Goal: Book appointment/travel/reservation

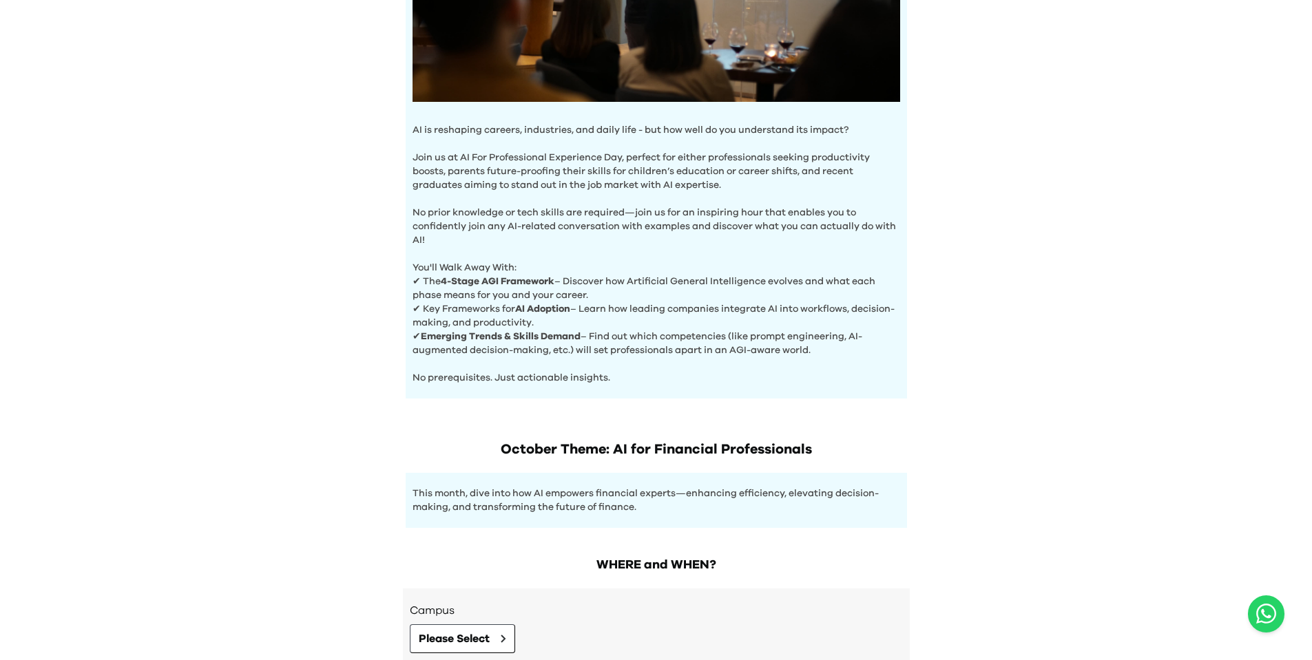
scroll to position [480, 0]
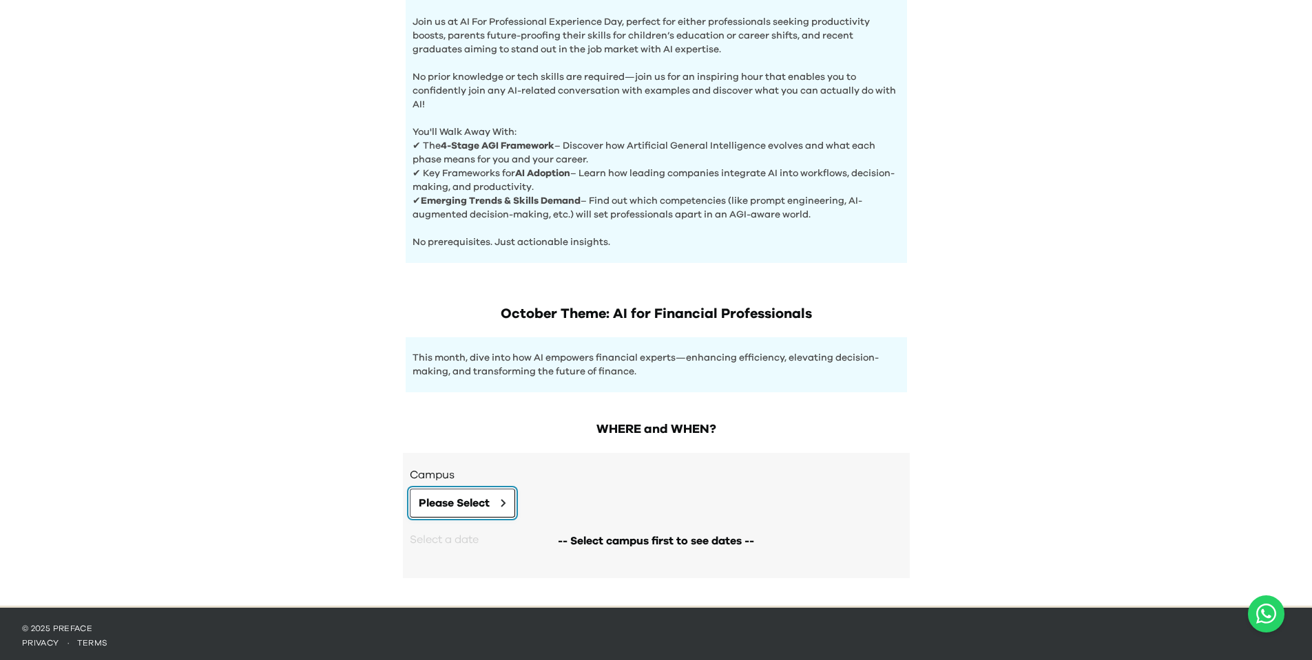
click at [464, 497] on span "Please Select" at bounding box center [454, 503] width 71 height 17
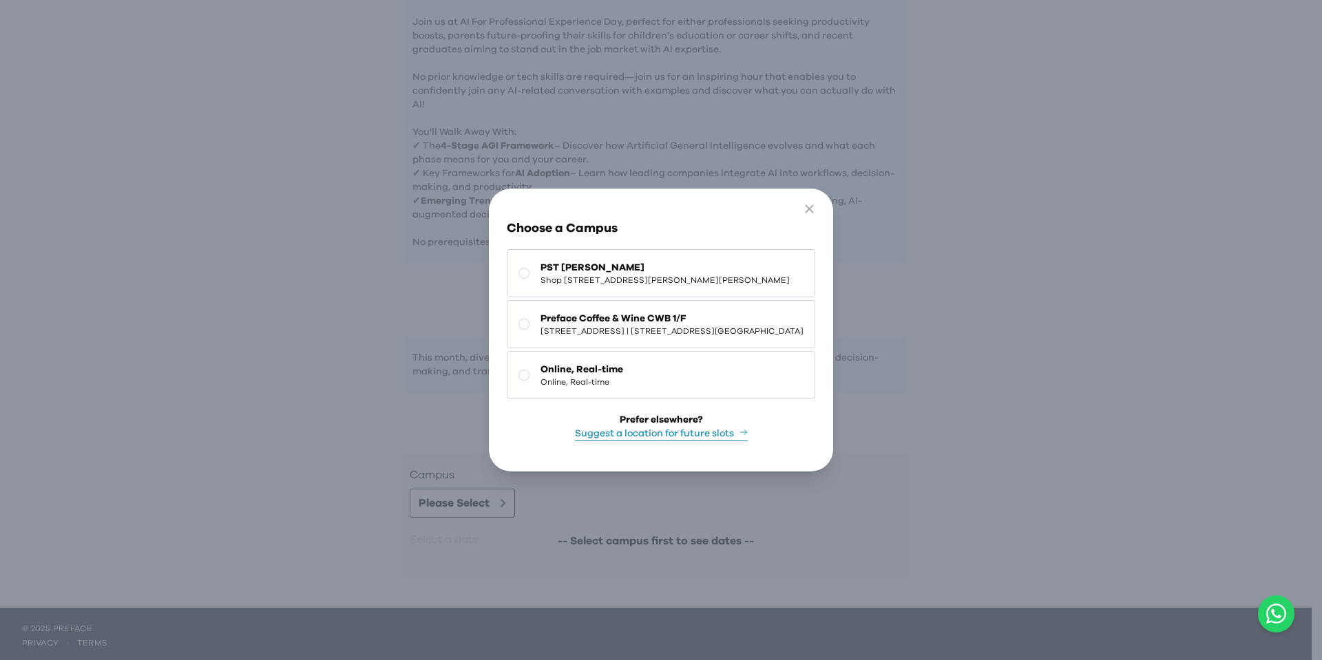
click at [302, 406] on div "Go Back Close Choose a Campus PST Shek Mun Shop 227, 2/F, Kings Wing Plaza 1, N…" at bounding box center [661, 330] width 1322 height 660
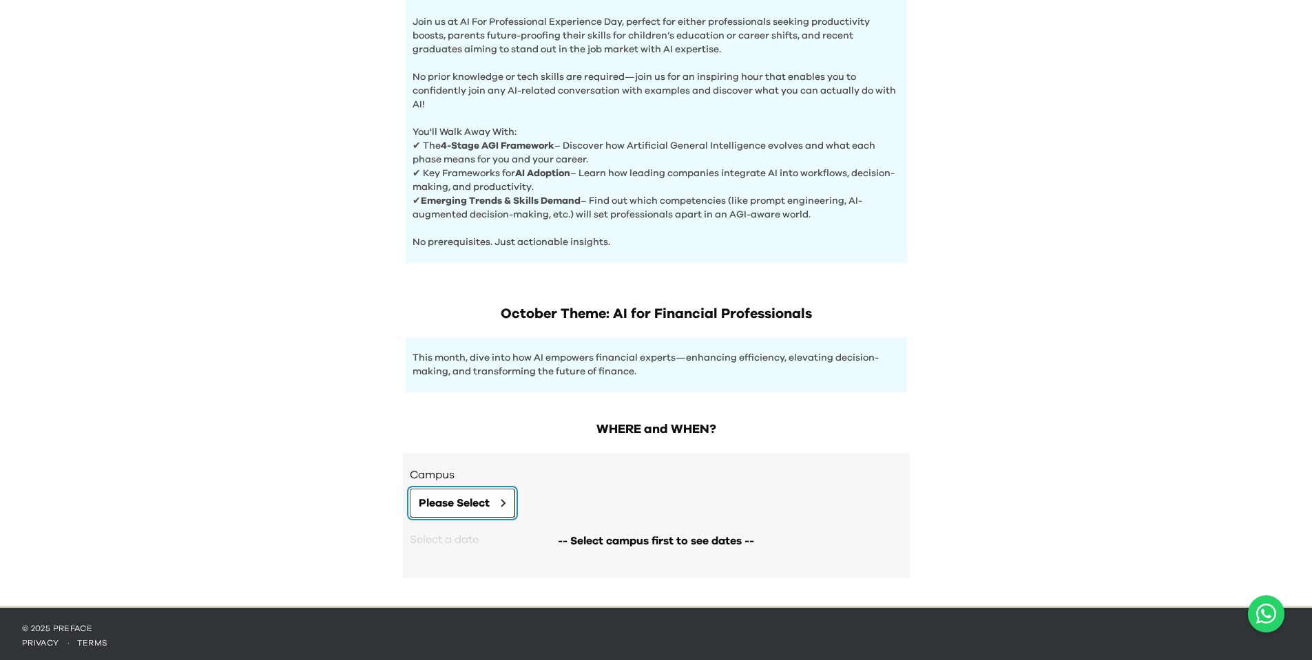
click at [475, 489] on button "Please Select" at bounding box center [462, 503] width 105 height 29
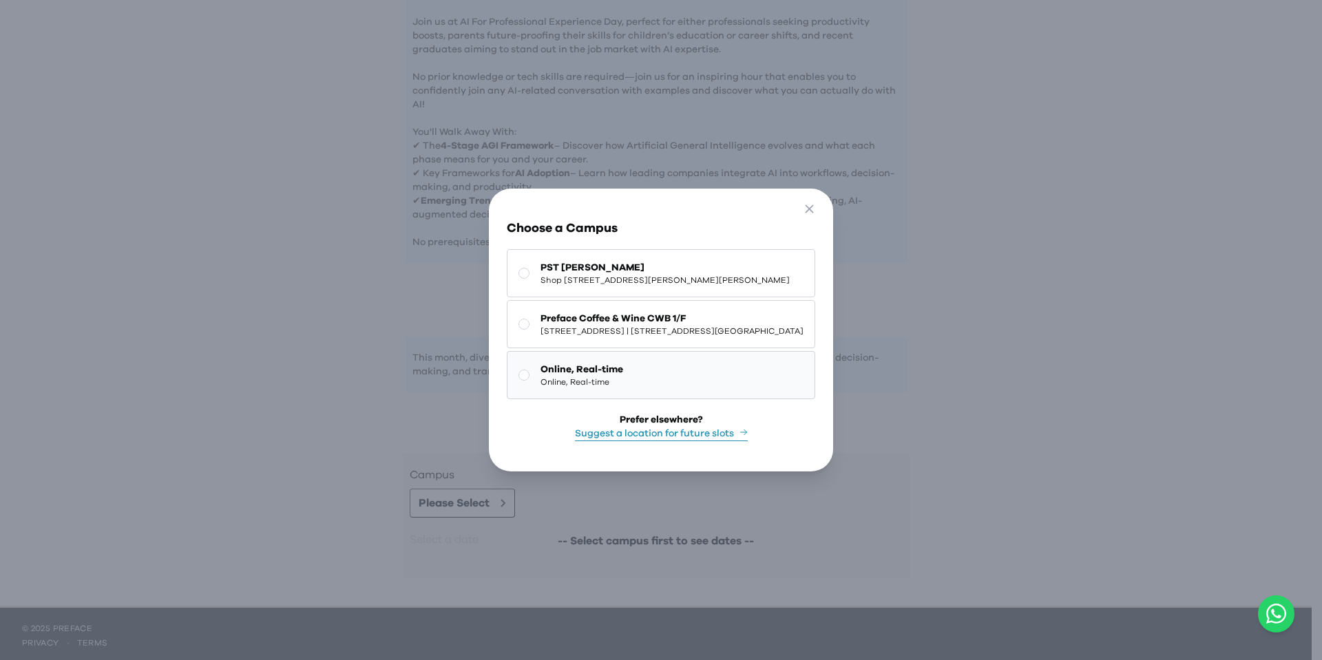
click at [576, 371] on button "Online, Real-time Online, Real-time" at bounding box center [661, 375] width 309 height 48
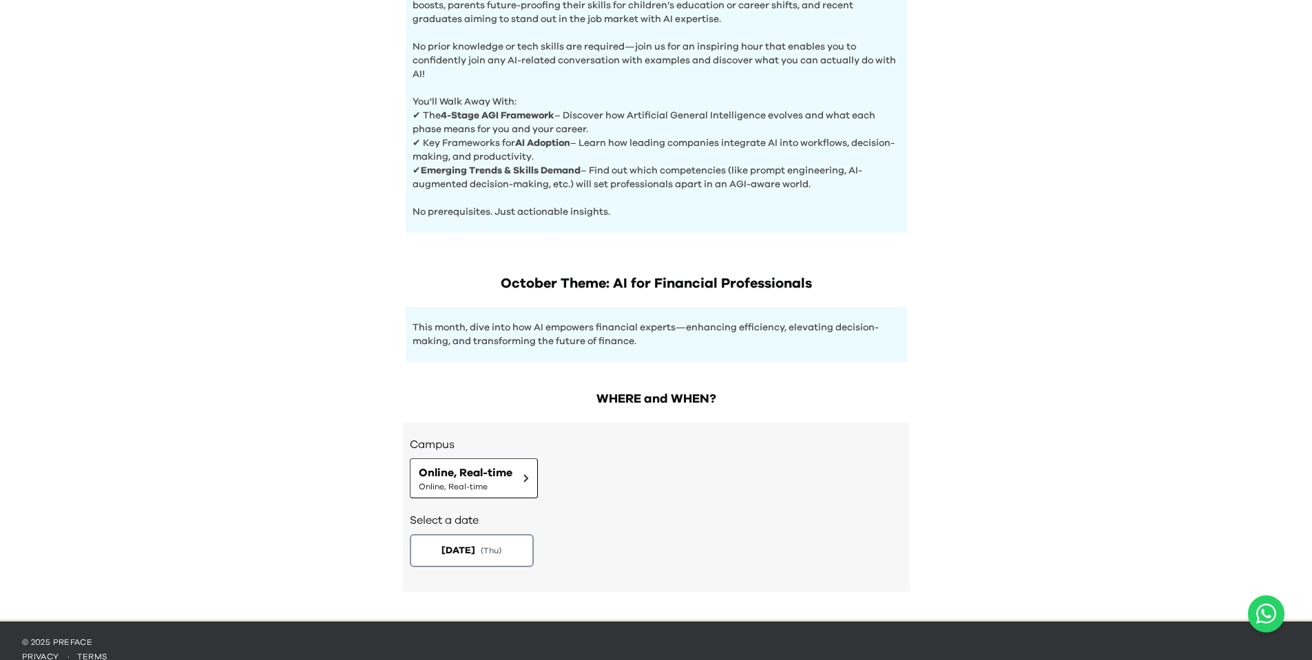
scroll to position [524, 0]
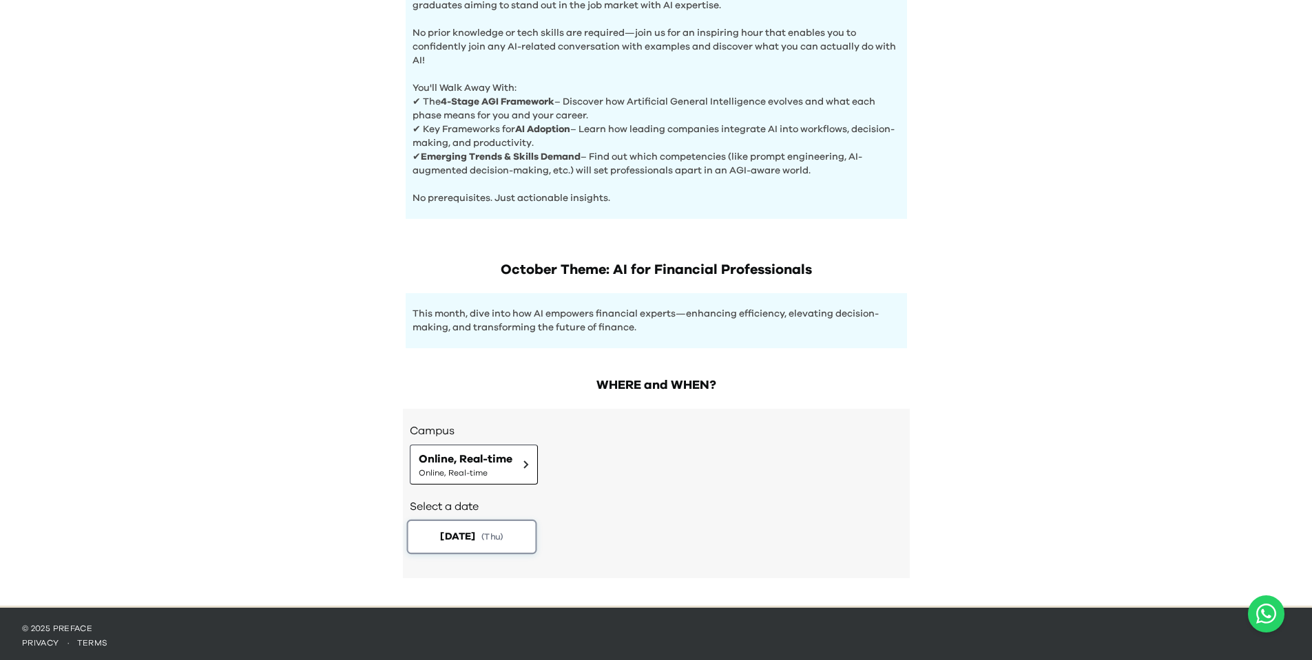
click at [497, 538] on span "( Thu )" at bounding box center [492, 537] width 22 height 12
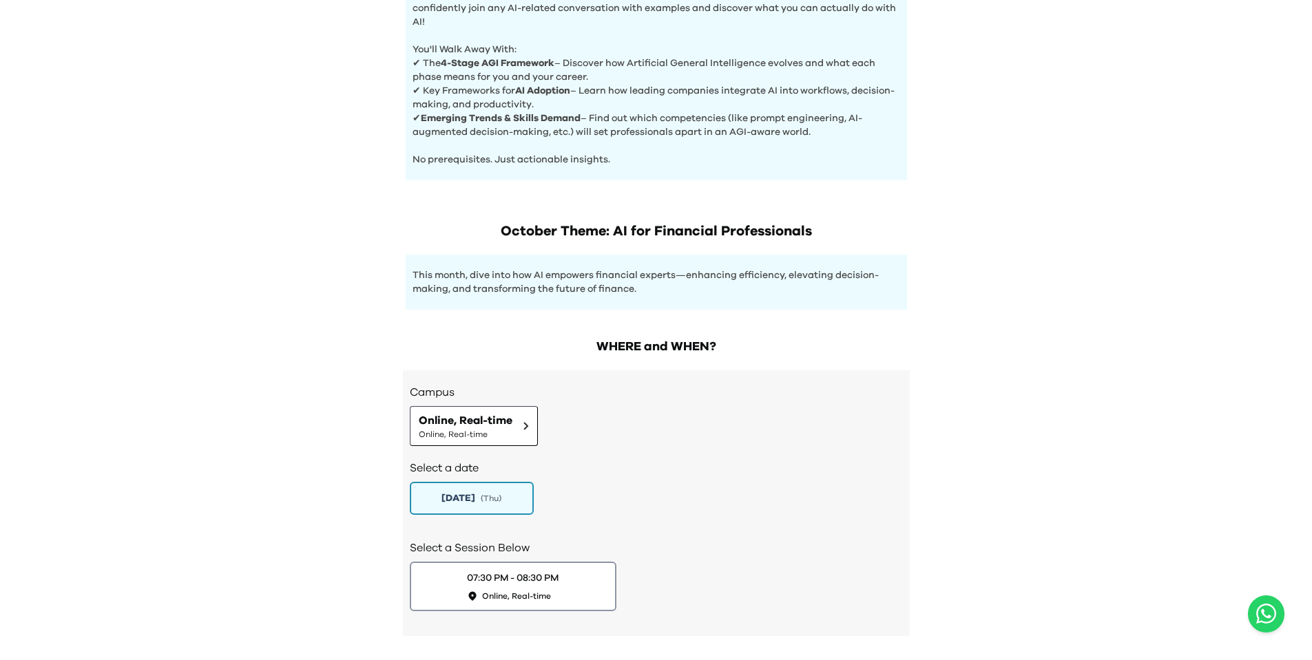
scroll to position [620, 0]
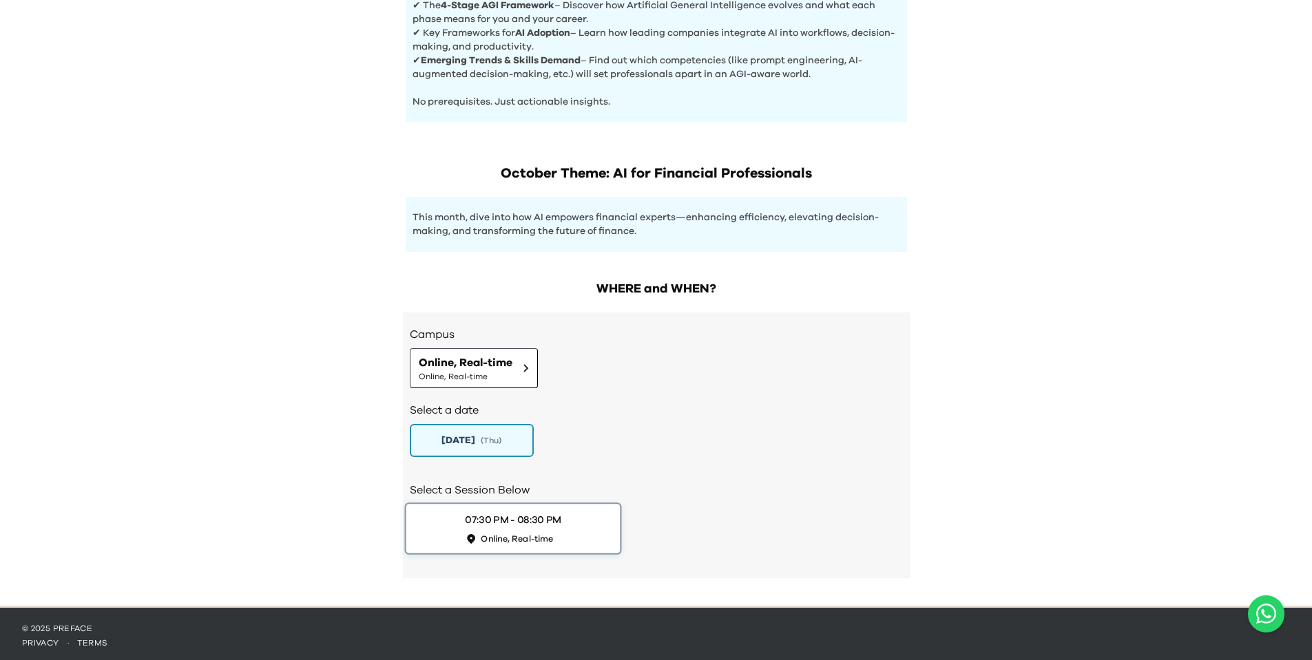
click at [568, 526] on button "07:30 PM - 08:30 PM Online, Real-time" at bounding box center [512, 529] width 217 height 52
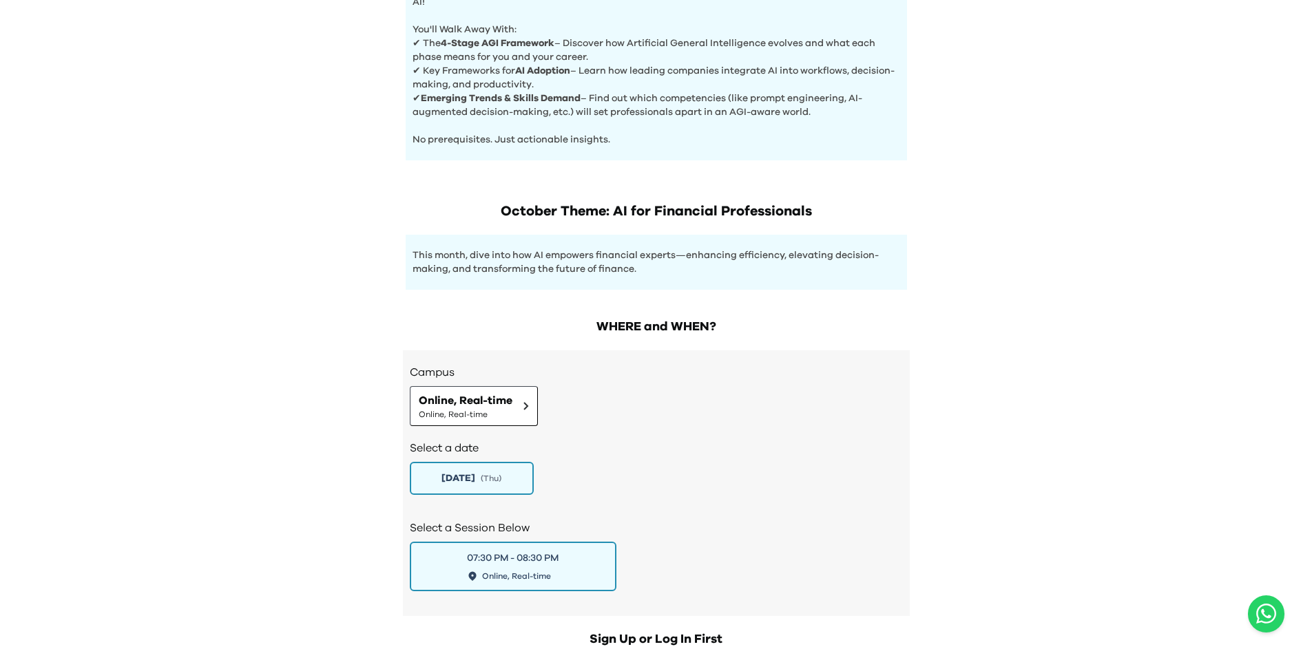
scroll to position [552, 0]
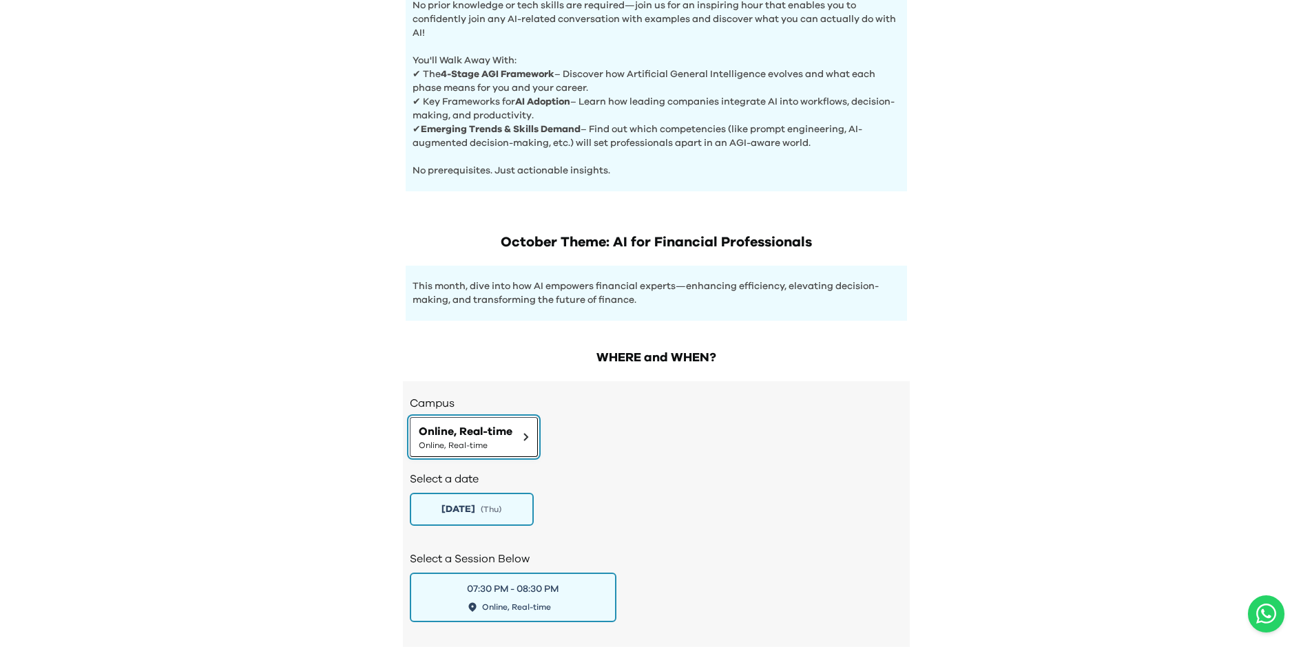
click at [504, 441] on span "Online, Real-time" at bounding box center [466, 445] width 94 height 11
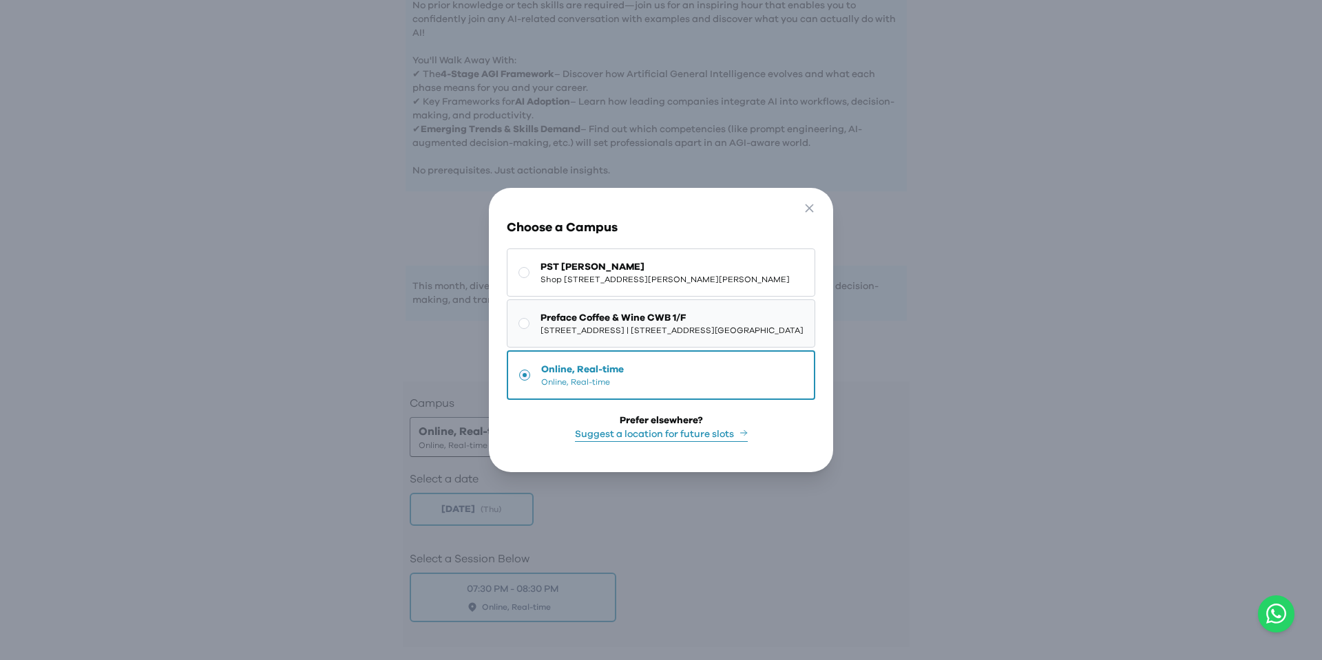
click at [541, 326] on span "1/F, The Sharp, 11 Sharp Street East, Causeway Bay | 銅鑼灣霎東街11號The Sharp 1樓" at bounding box center [672, 330] width 263 height 11
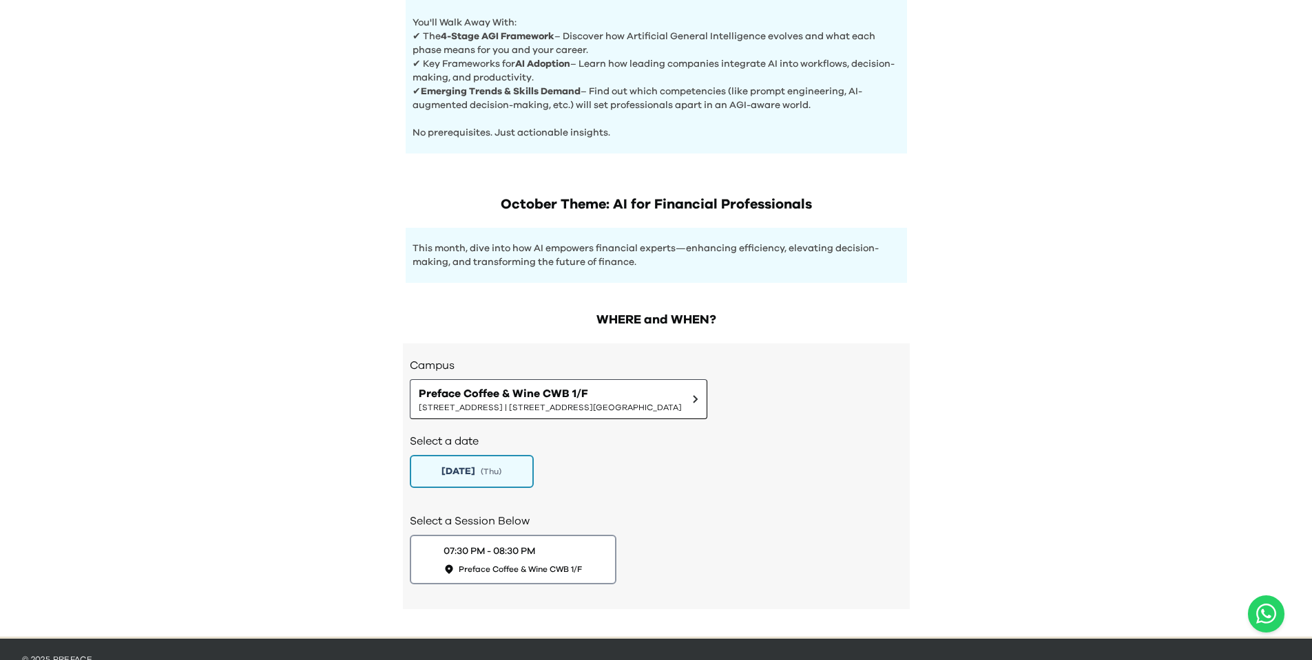
scroll to position [620, 0]
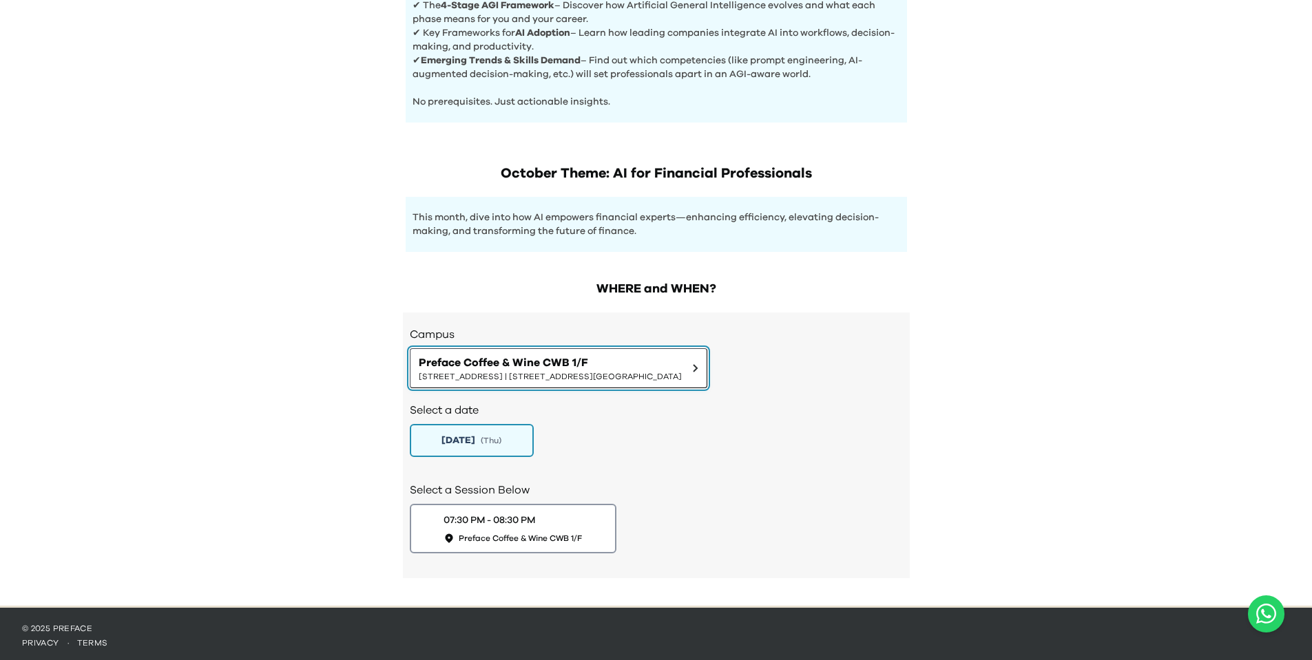
click at [517, 373] on span "1/F, The Sharp, 11 Sharp Street East, Causeway Bay | 銅鑼灣霎東街11號The Sharp 1樓" at bounding box center [550, 376] width 263 height 11
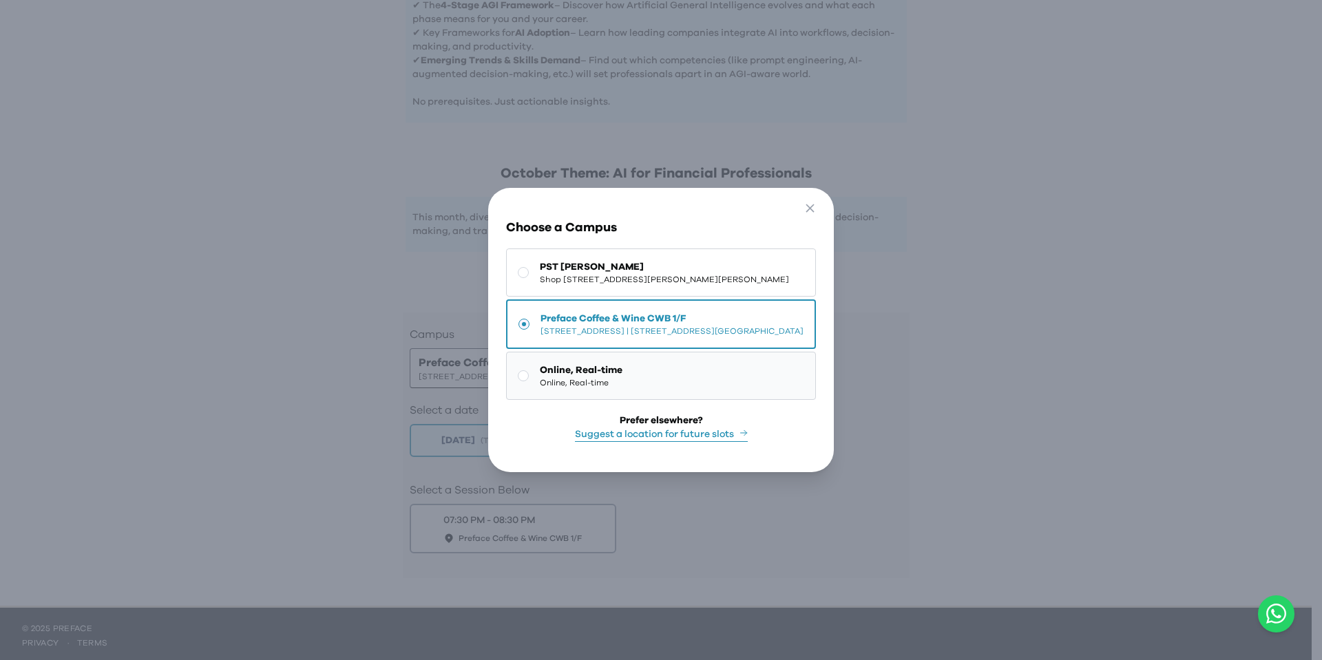
click at [540, 369] on span "Online, Real-time" at bounding box center [581, 371] width 83 height 14
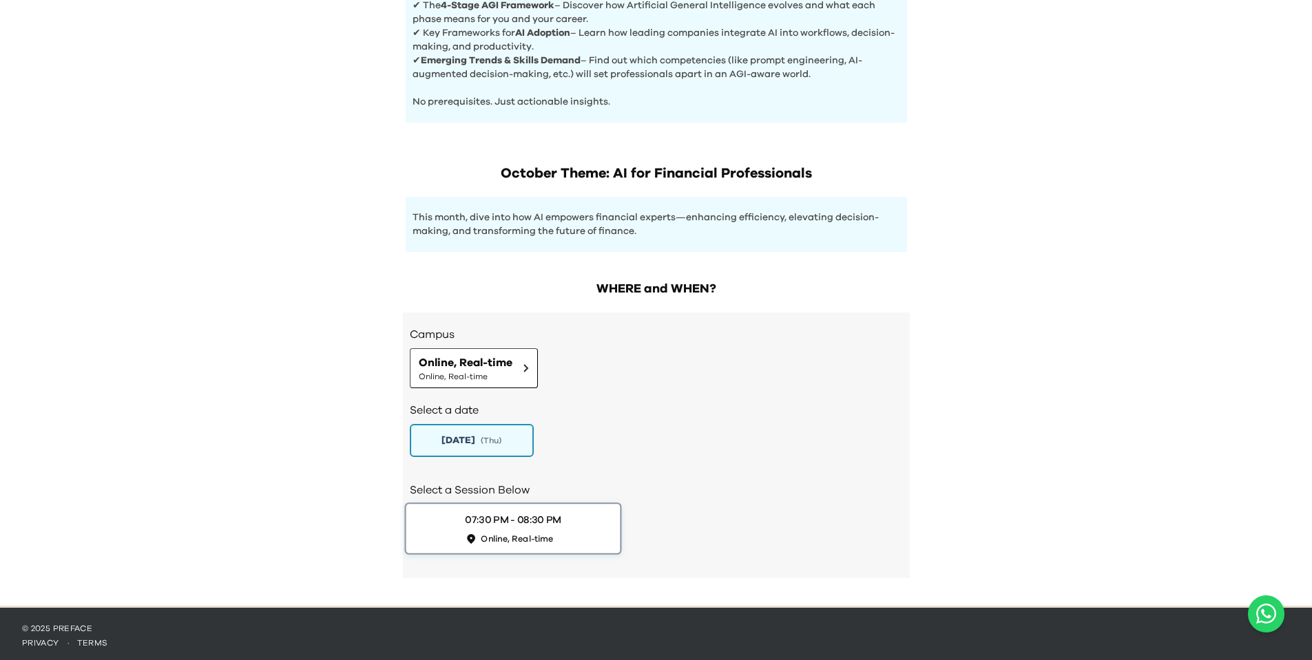
click at [551, 527] on div "07:30 PM - 08:30 PM Online, Real-time" at bounding box center [513, 529] width 96 height 32
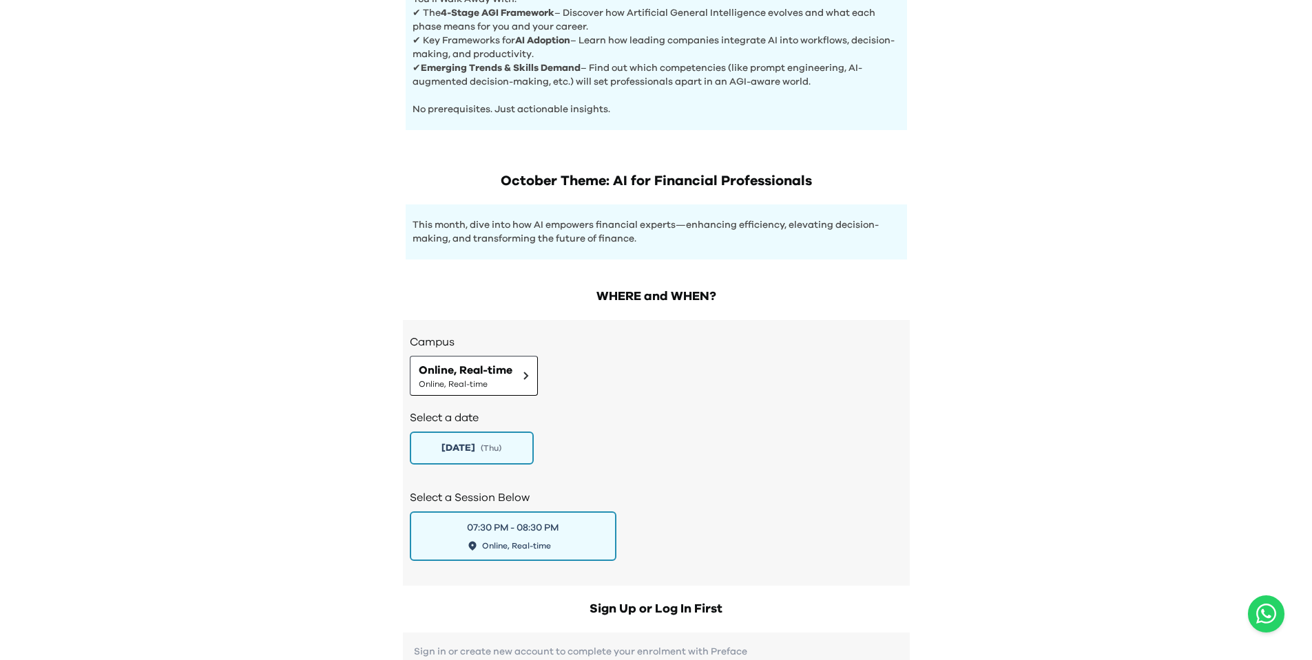
scroll to position [620, 0]
